Goal: Find specific page/section: Find specific page/section

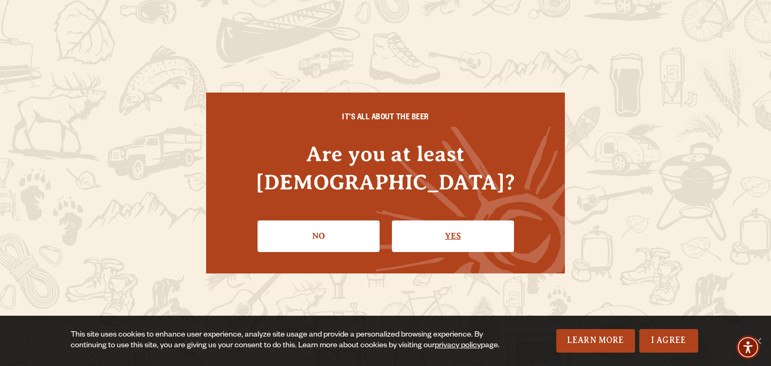
click at [459, 229] on link "Yes" at bounding box center [453, 236] width 122 height 31
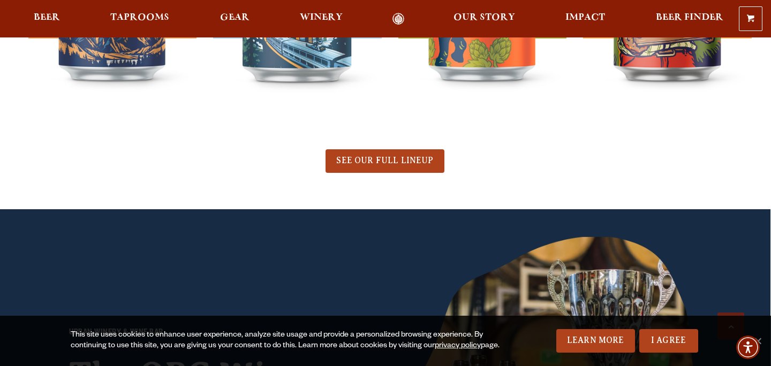
scroll to position [662, 0]
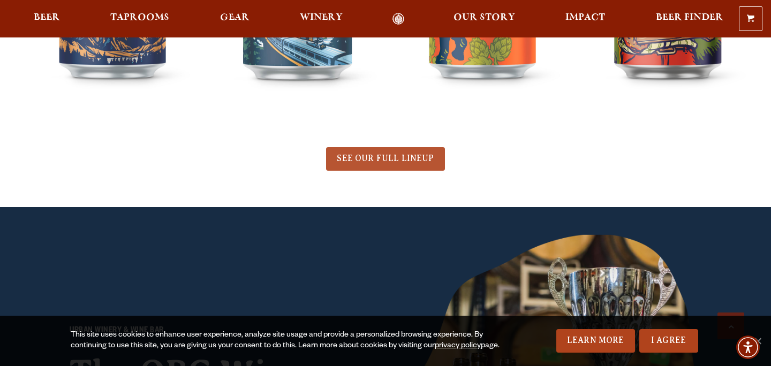
click at [367, 160] on span "SEE OUR FULL LINEUP" at bounding box center [385, 159] width 97 height 10
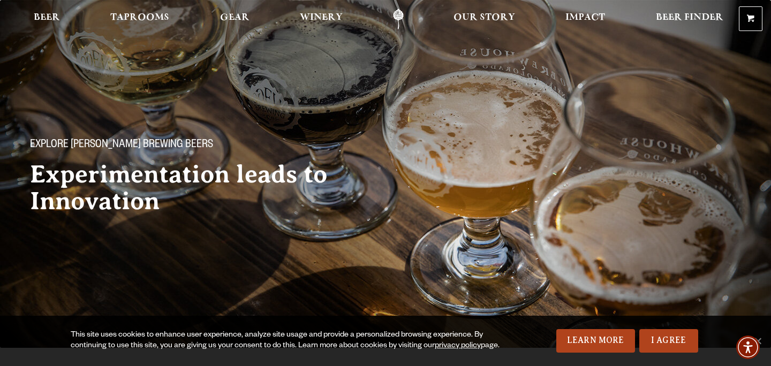
scroll to position [6, 0]
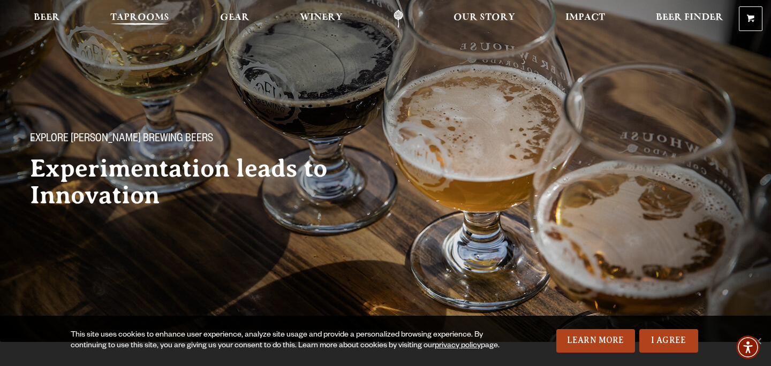
click at [131, 15] on span "Taprooms" at bounding box center [139, 17] width 59 height 9
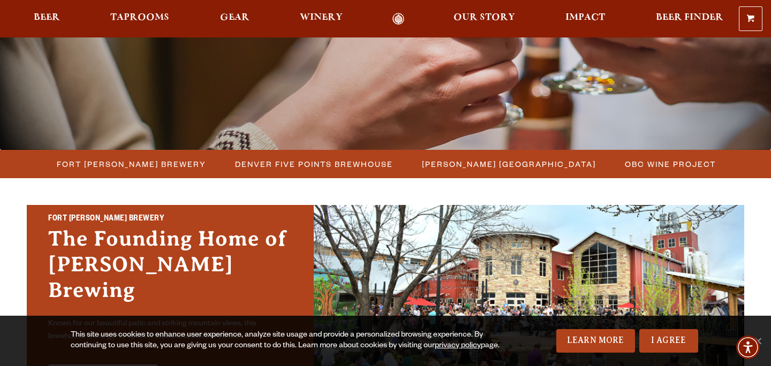
scroll to position [199, 0]
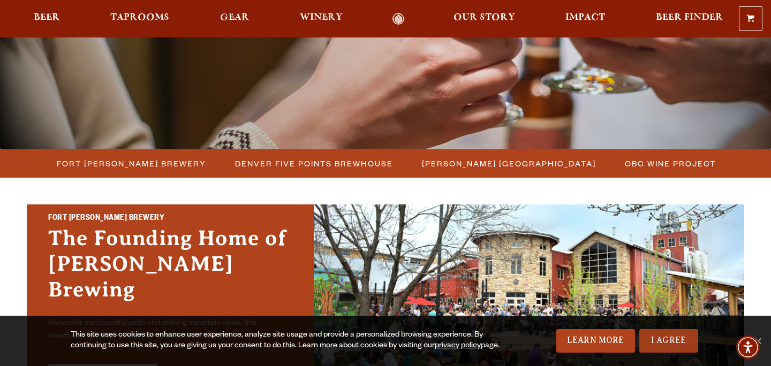
click at [673, 334] on link "I Agree" at bounding box center [669, 341] width 59 height 24
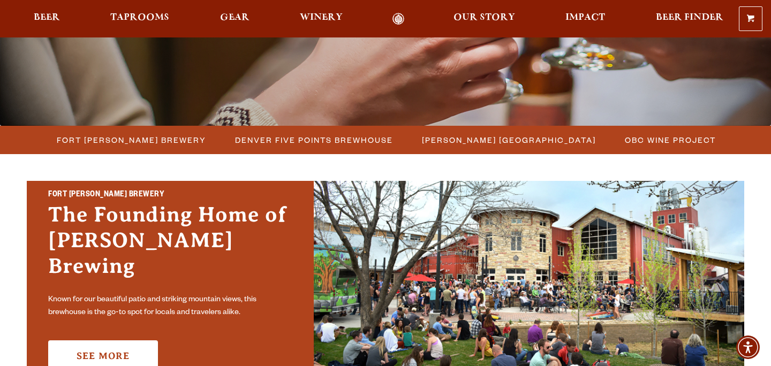
scroll to position [228, 0]
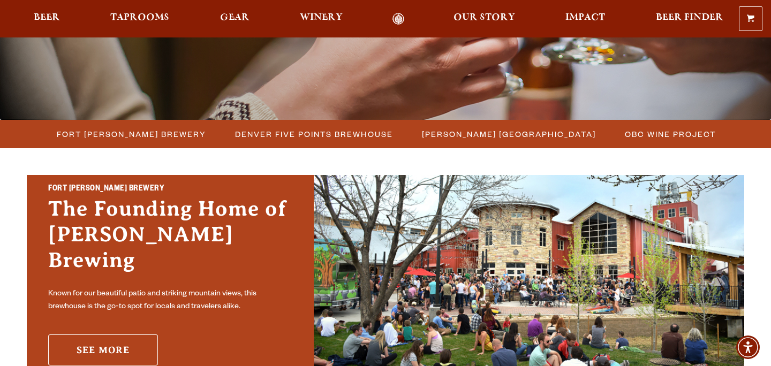
click at [104, 335] on link "See More" at bounding box center [103, 350] width 110 height 31
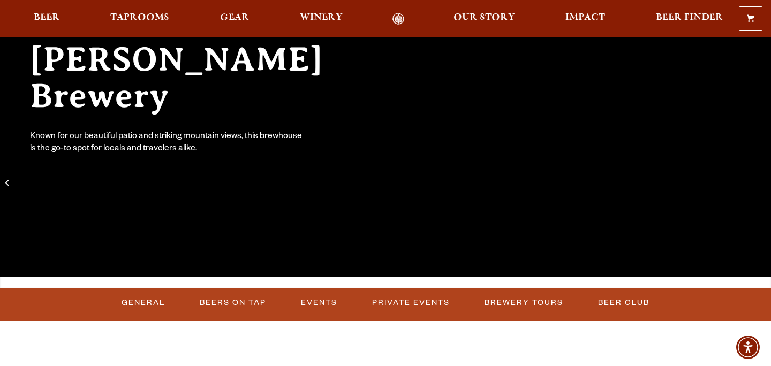
click at [237, 300] on link "Beers on Tap" at bounding box center [233, 303] width 75 height 25
